Goal: Information Seeking & Learning: Understand process/instructions

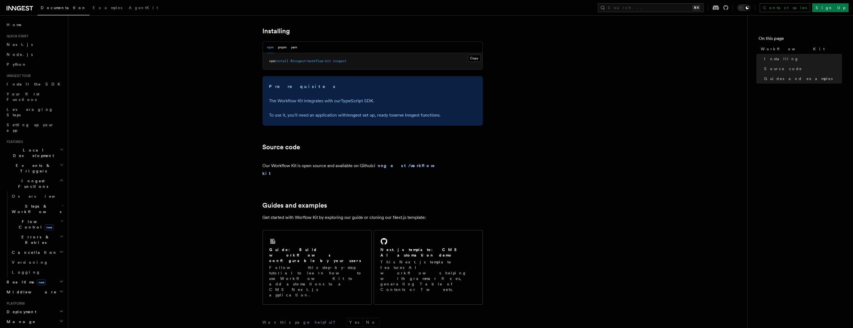
scroll to position [256, 0]
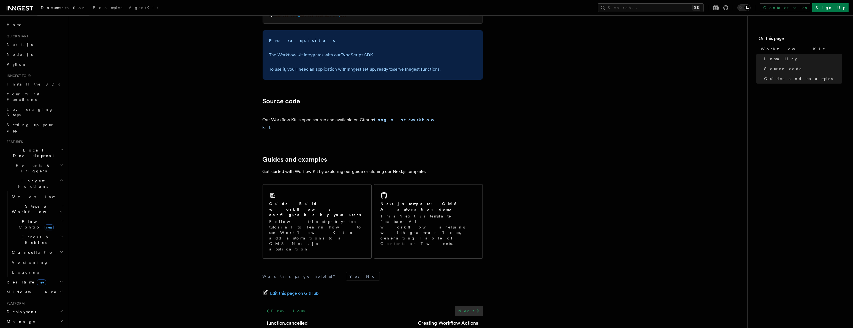
click at [477, 308] on icon at bounding box center [478, 311] width 7 height 7
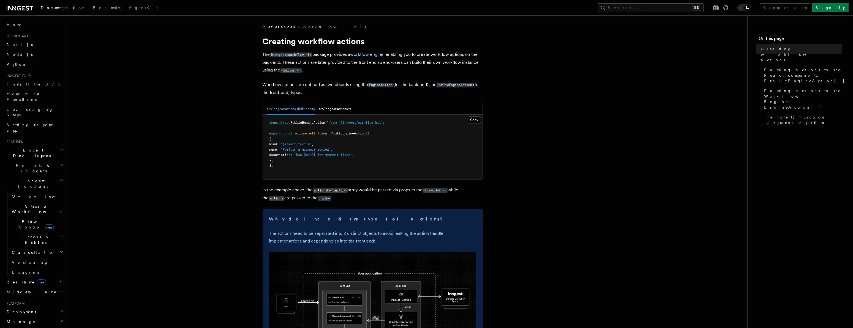
click at [61, 204] on icon "button" at bounding box center [62, 206] width 2 height 4
click at [36, 217] on link "Overview" at bounding box center [40, 222] width 50 height 10
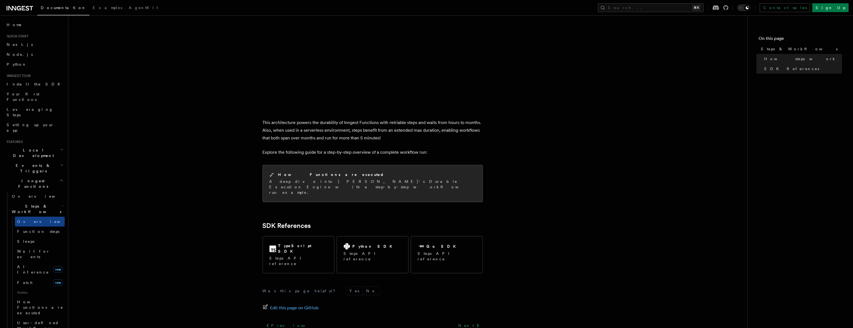
scroll to position [478, 0]
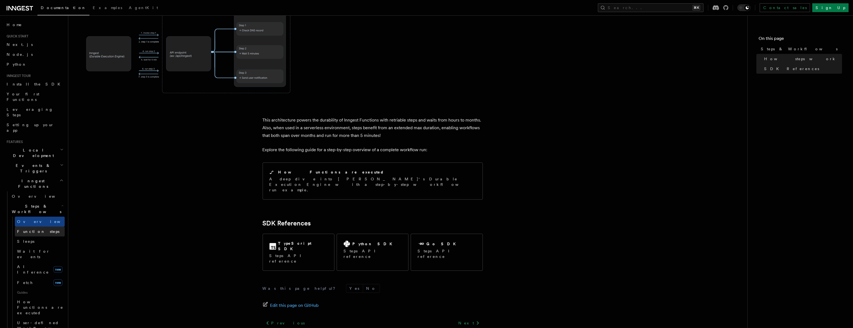
click at [54, 227] on link "Function steps" at bounding box center [40, 232] width 50 height 10
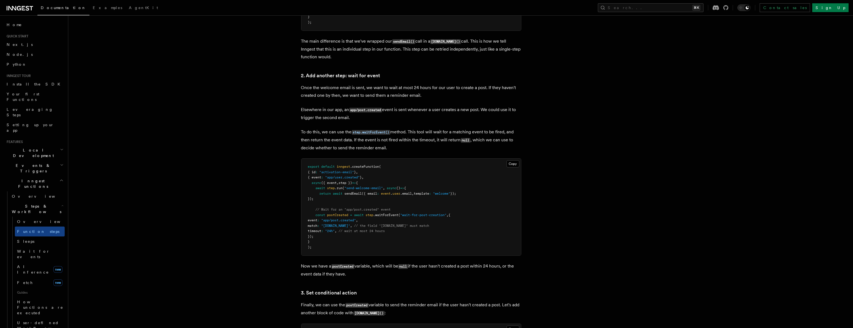
scroll to position [581, 0]
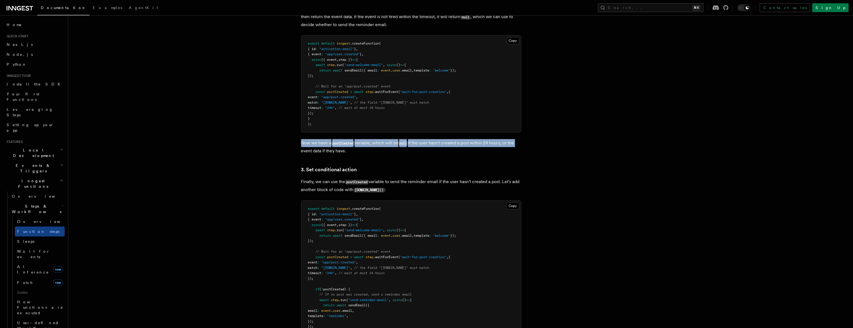
drag, startPoint x: 298, startPoint y: 142, endPoint x: 573, endPoint y: 141, distance: 274.7
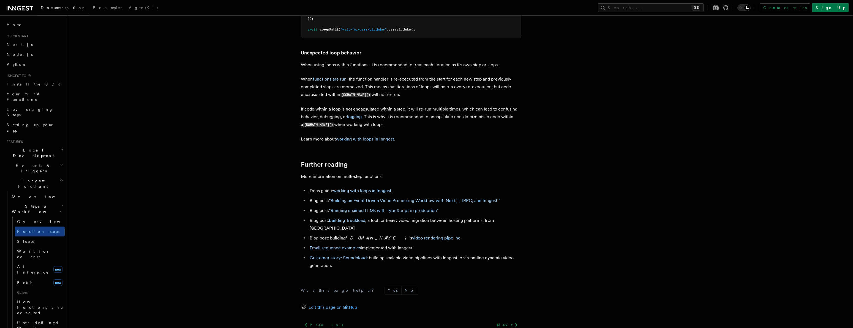
scroll to position [1740, 0]
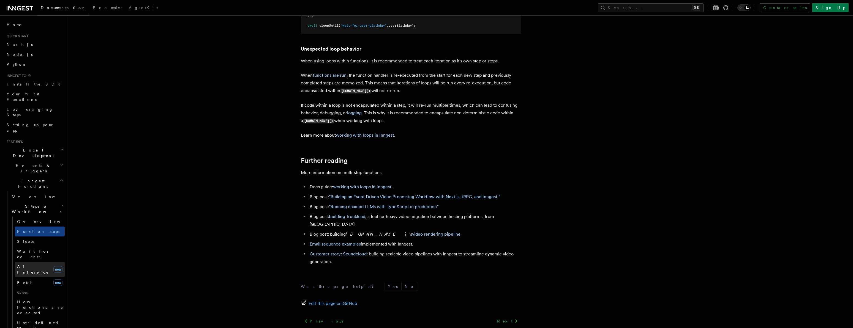
click at [28, 265] on span "AI Inference" at bounding box center [33, 270] width 32 height 10
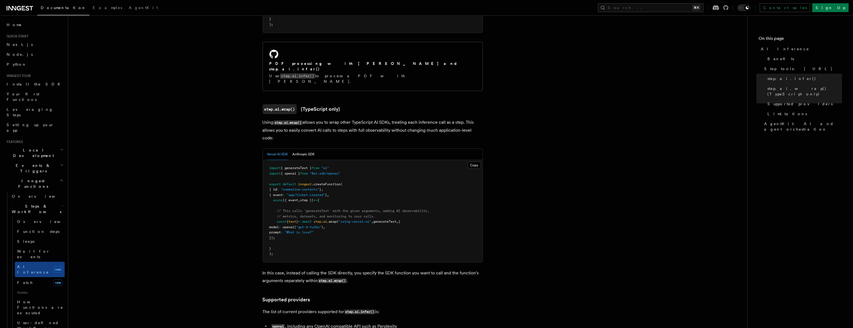
scroll to position [462, 0]
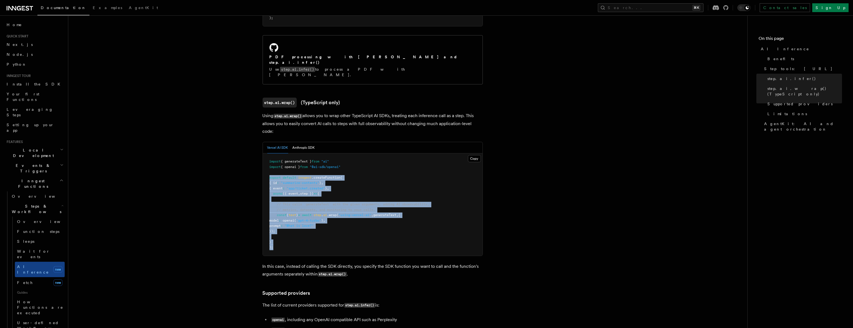
copy code "export default inngest .createFunction ( { id : "summarize-contents" } , { even…"
drag, startPoint x: 276, startPoint y: 220, endPoint x: 247, endPoint y: 153, distance: 72.8
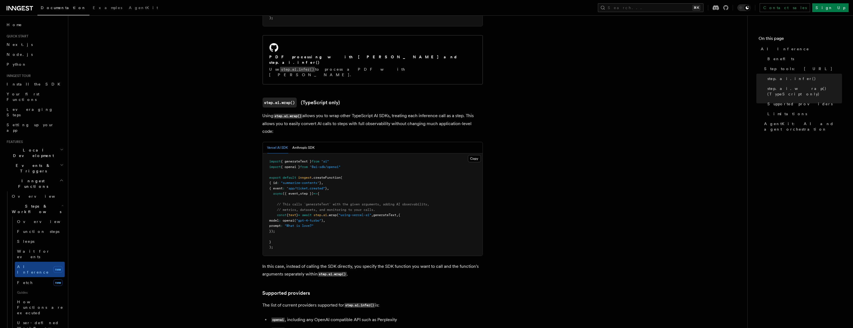
click at [286, 203] on pre "import { generateText } from "ai" import { openai } from "@ai-sdk/openai" expor…" at bounding box center [373, 205] width 220 height 102
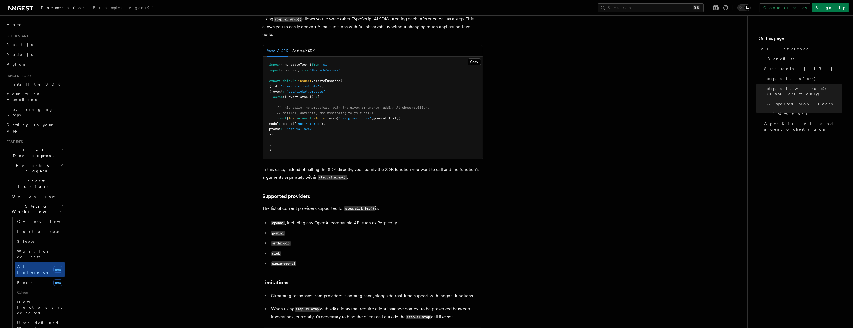
scroll to position [562, 0]
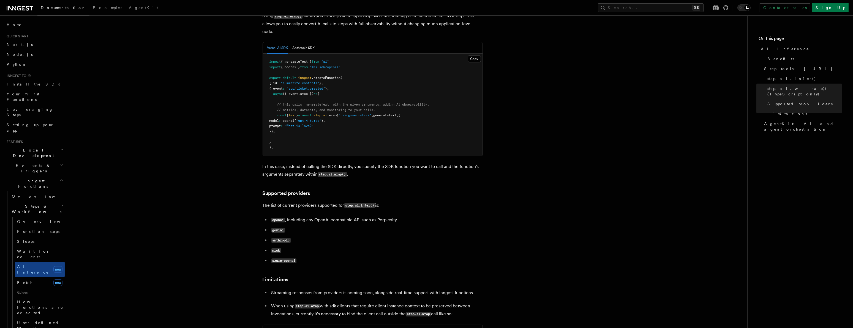
drag, startPoint x: 384, startPoint y: 180, endPoint x: 390, endPoint y: 176, distance: 7.3
click at [390, 202] on p "The list of current providers supported for step.ai.infer() is:" at bounding box center [373, 206] width 220 height 8
click at [377, 202] on p "The list of current providers supported for step.ai.infer() is:" at bounding box center [373, 206] width 220 height 8
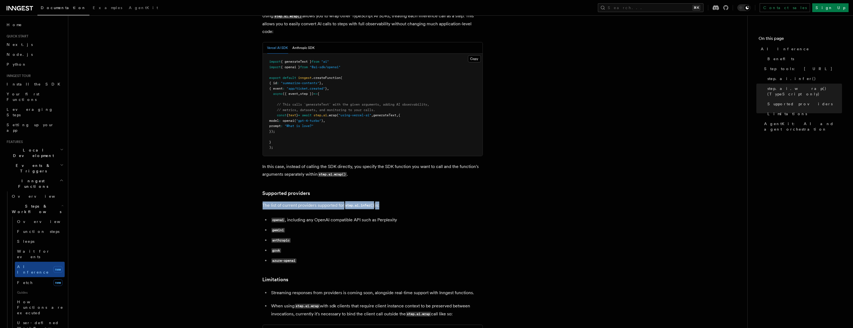
click at [393, 202] on p "The list of current providers supported for step.ai.infer() is:" at bounding box center [373, 206] width 220 height 8
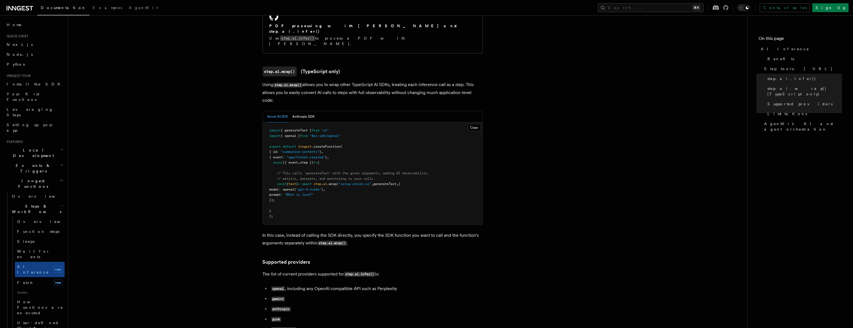
scroll to position [0, 0]
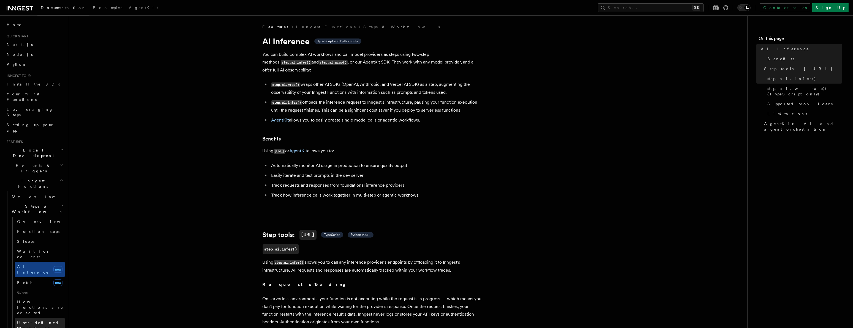
click at [45, 318] on link "User-defined Workflows" at bounding box center [40, 325] width 50 height 15
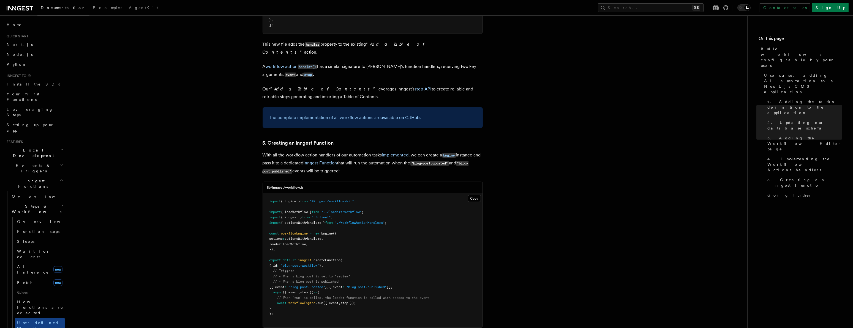
scroll to position [2375, 0]
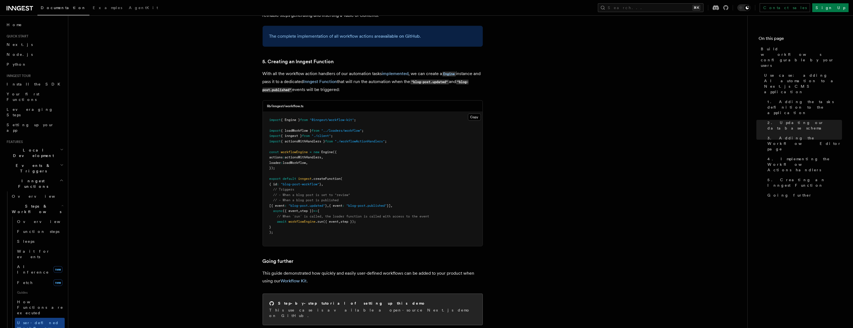
click at [364, 301] on div "Step-by-step tutorial of setting up this demo" at bounding box center [373, 304] width 206 height 6
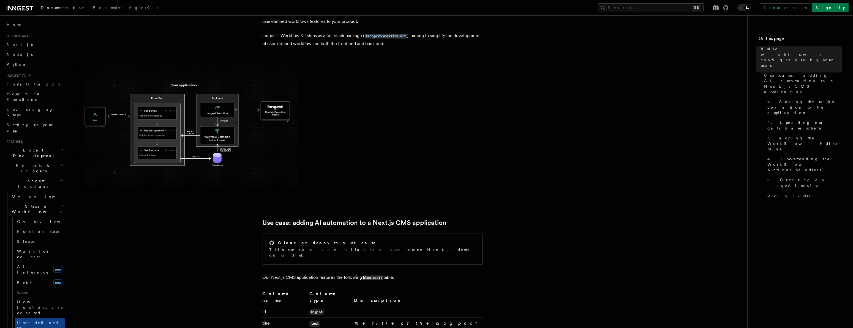
scroll to position [0, 0]
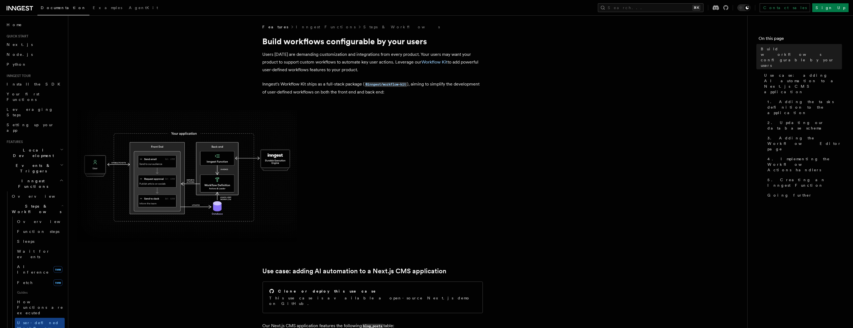
click at [186, 130] on img at bounding box center [187, 176] width 220 height 132
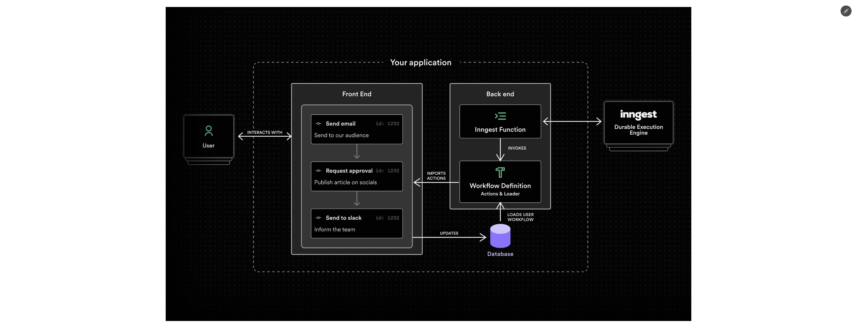
click at [138, 129] on div at bounding box center [428, 164] width 857 height 328
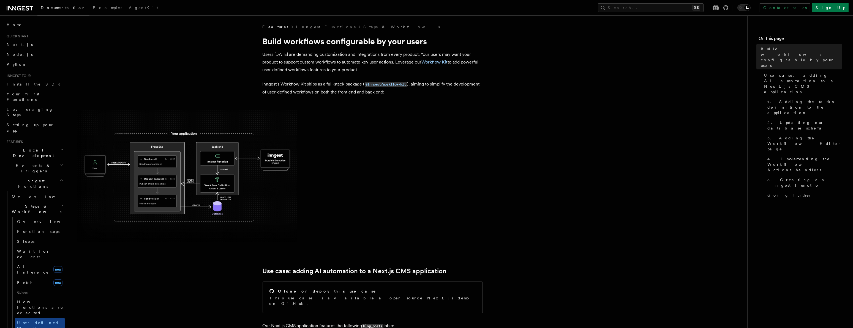
click at [150, 146] on img at bounding box center [187, 176] width 220 height 132
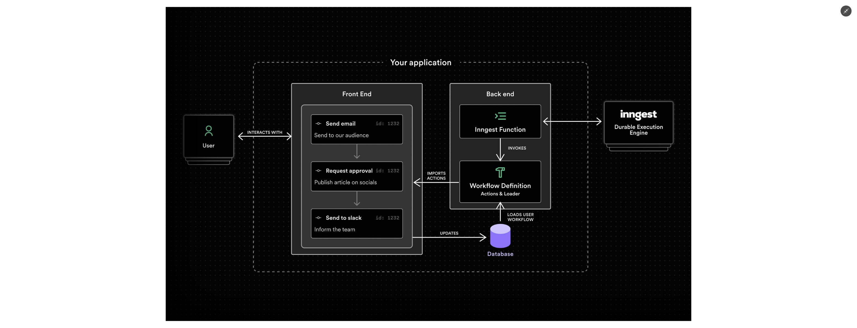
click at [100, 140] on div at bounding box center [428, 164] width 857 height 328
